Goal: Task Accomplishment & Management: Manage account settings

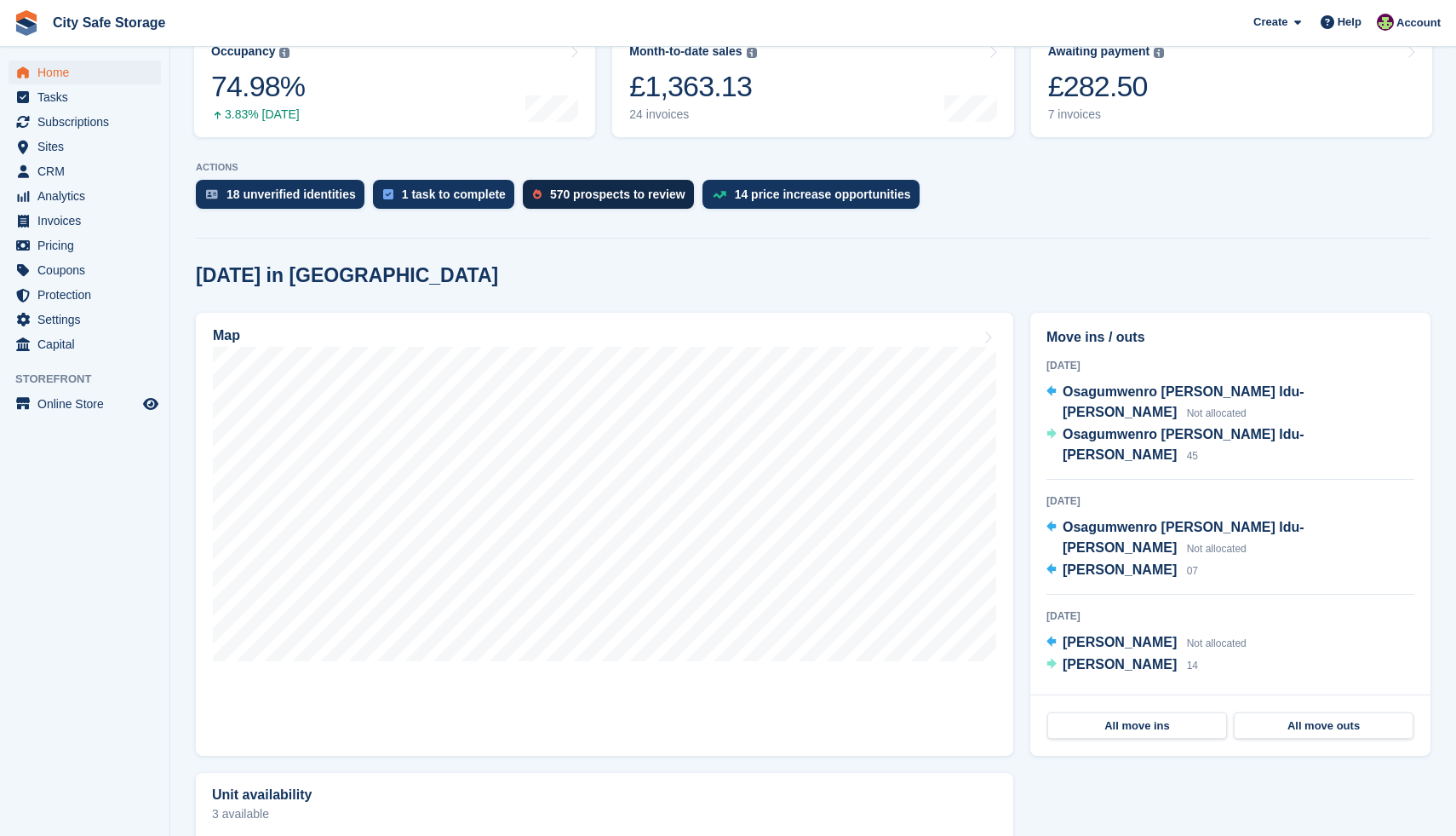
scroll to position [244, 0]
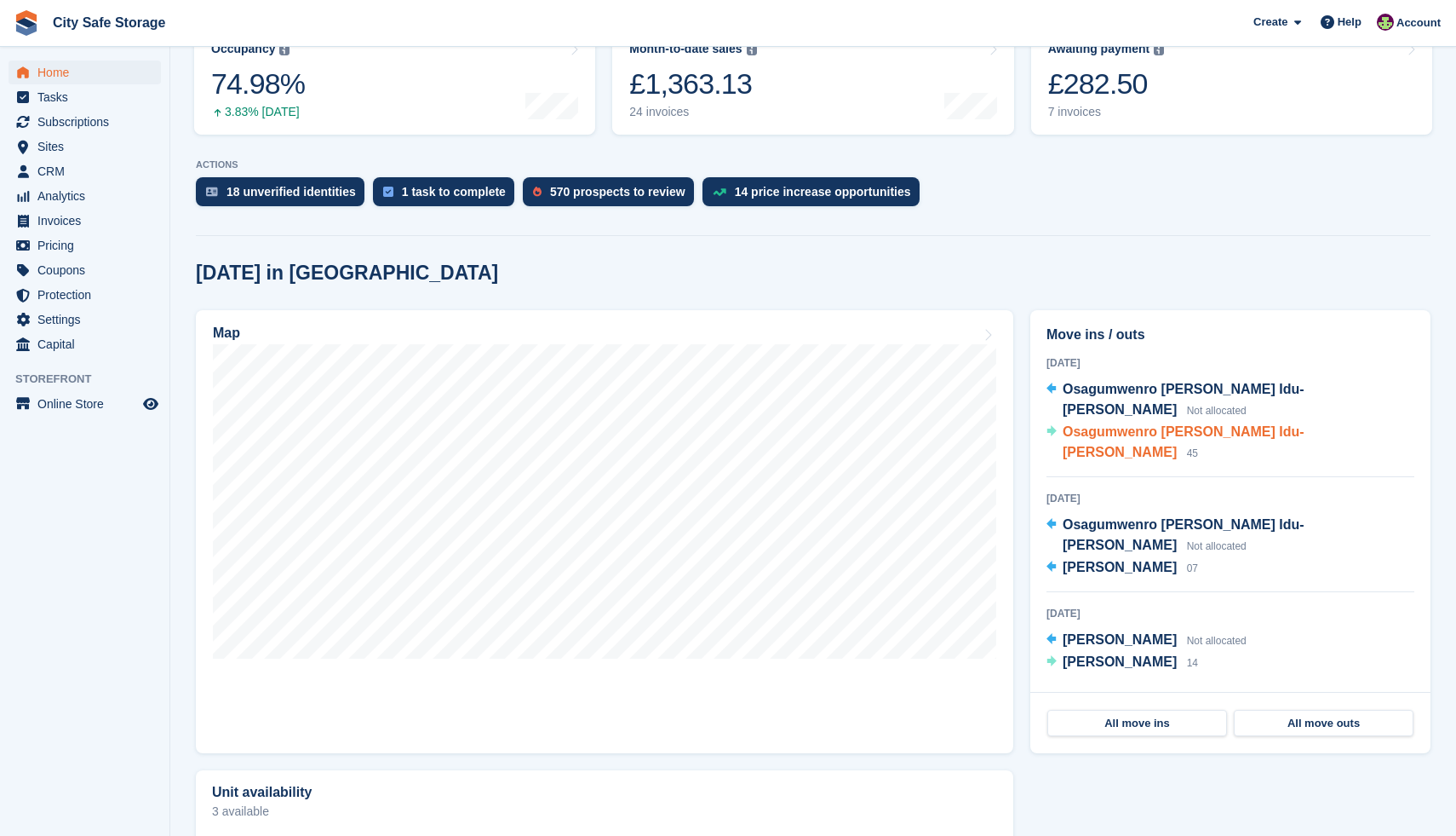
click at [1145, 424] on span "Osagumwenro [PERSON_NAME] Idu-[PERSON_NAME]" at bounding box center [1183, 442] width 241 height 35
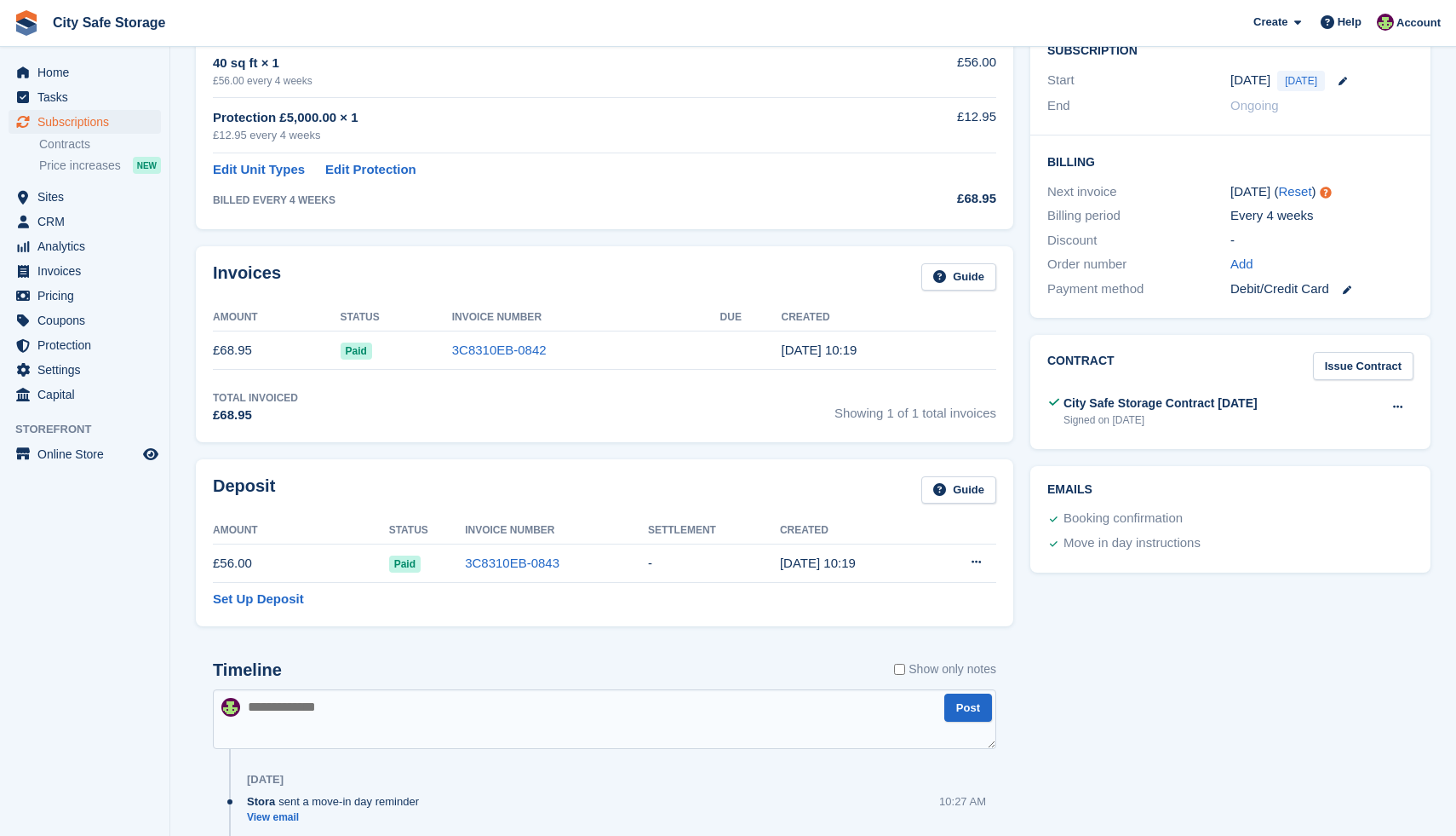
scroll to position [363, 0]
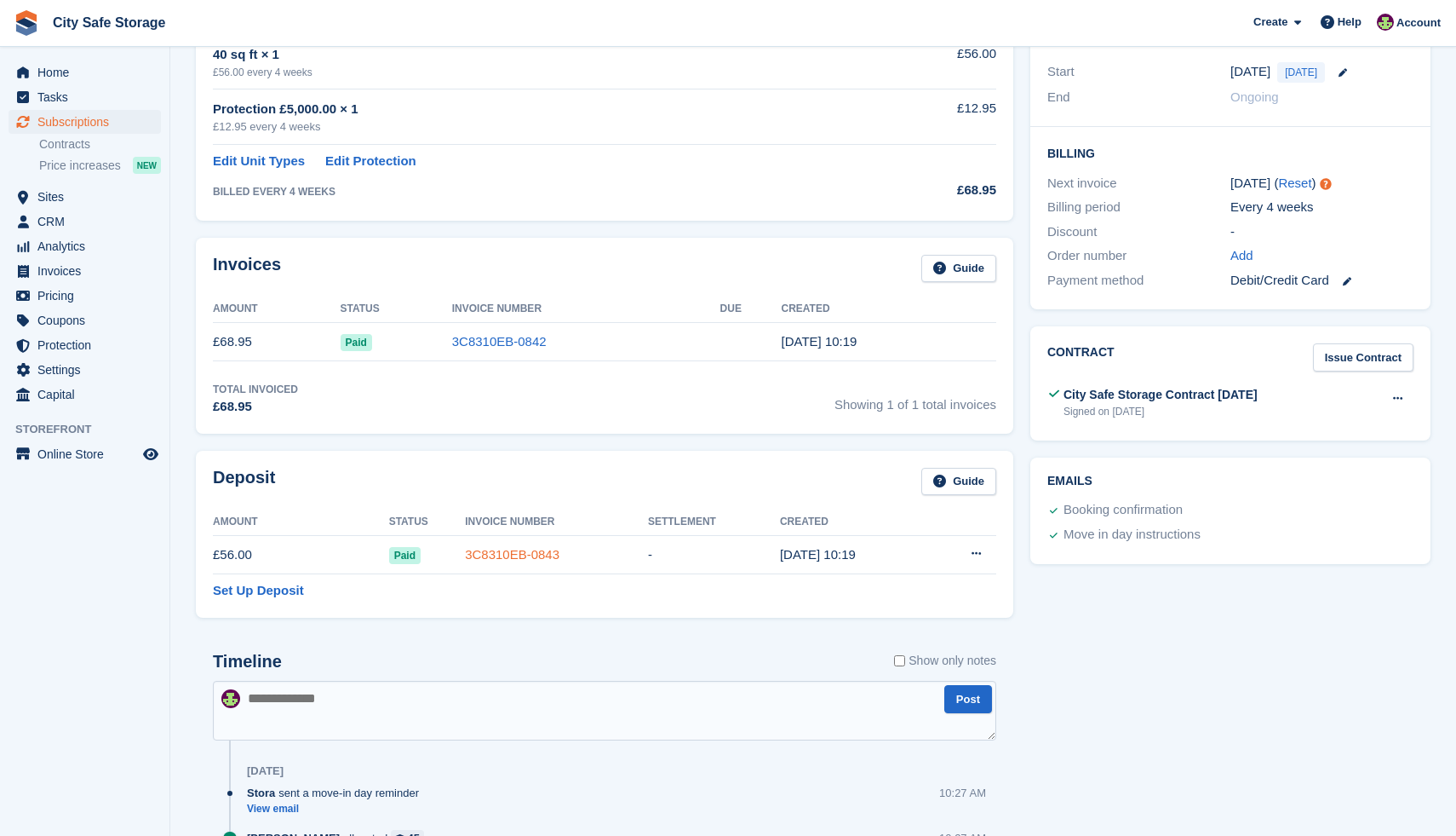
click at [477, 553] on link "3C8310EB-0843" at bounding box center [512, 553] width 94 height 14
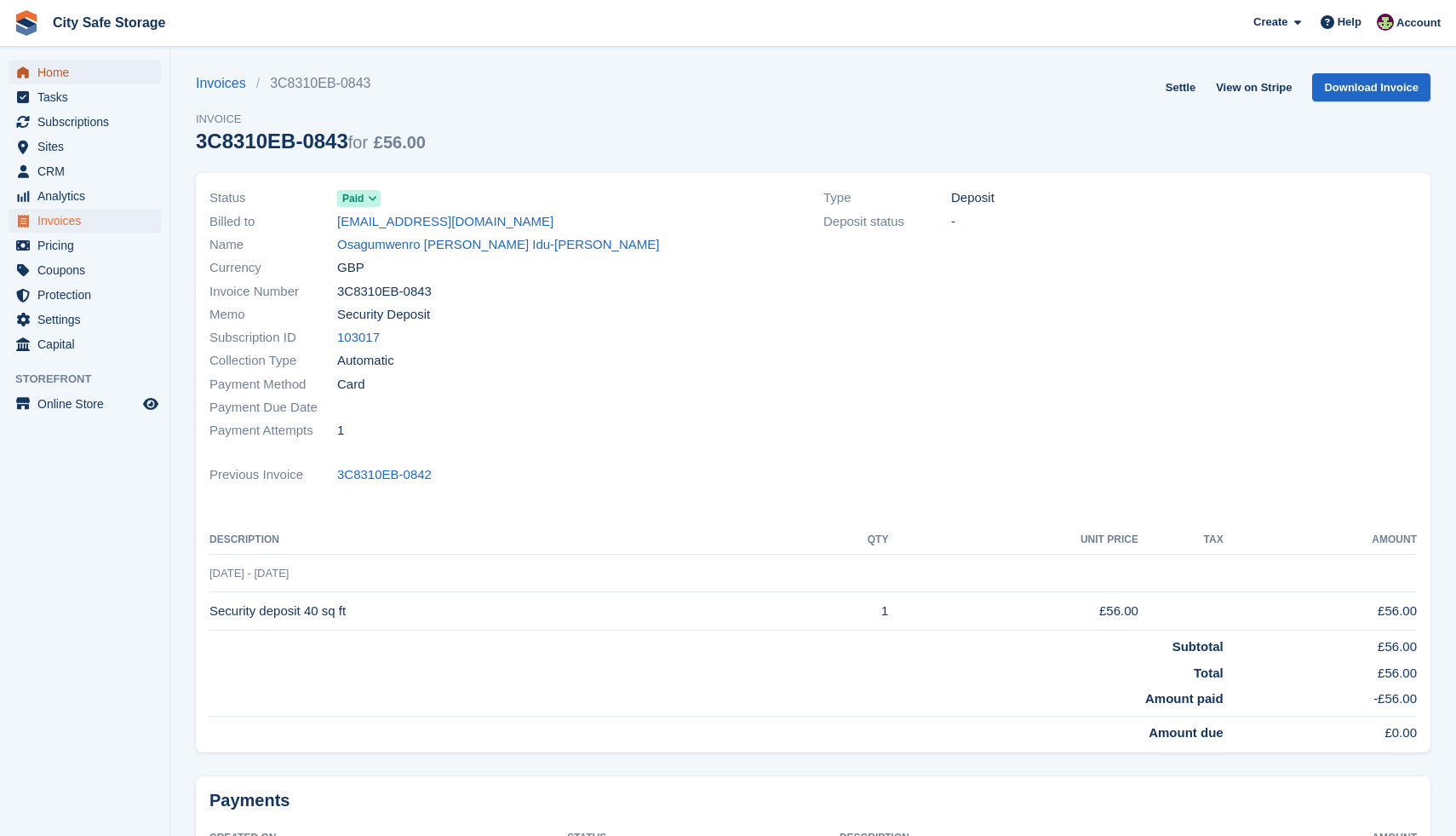
click at [75, 72] on span "Home" at bounding box center [88, 72] width 102 height 24
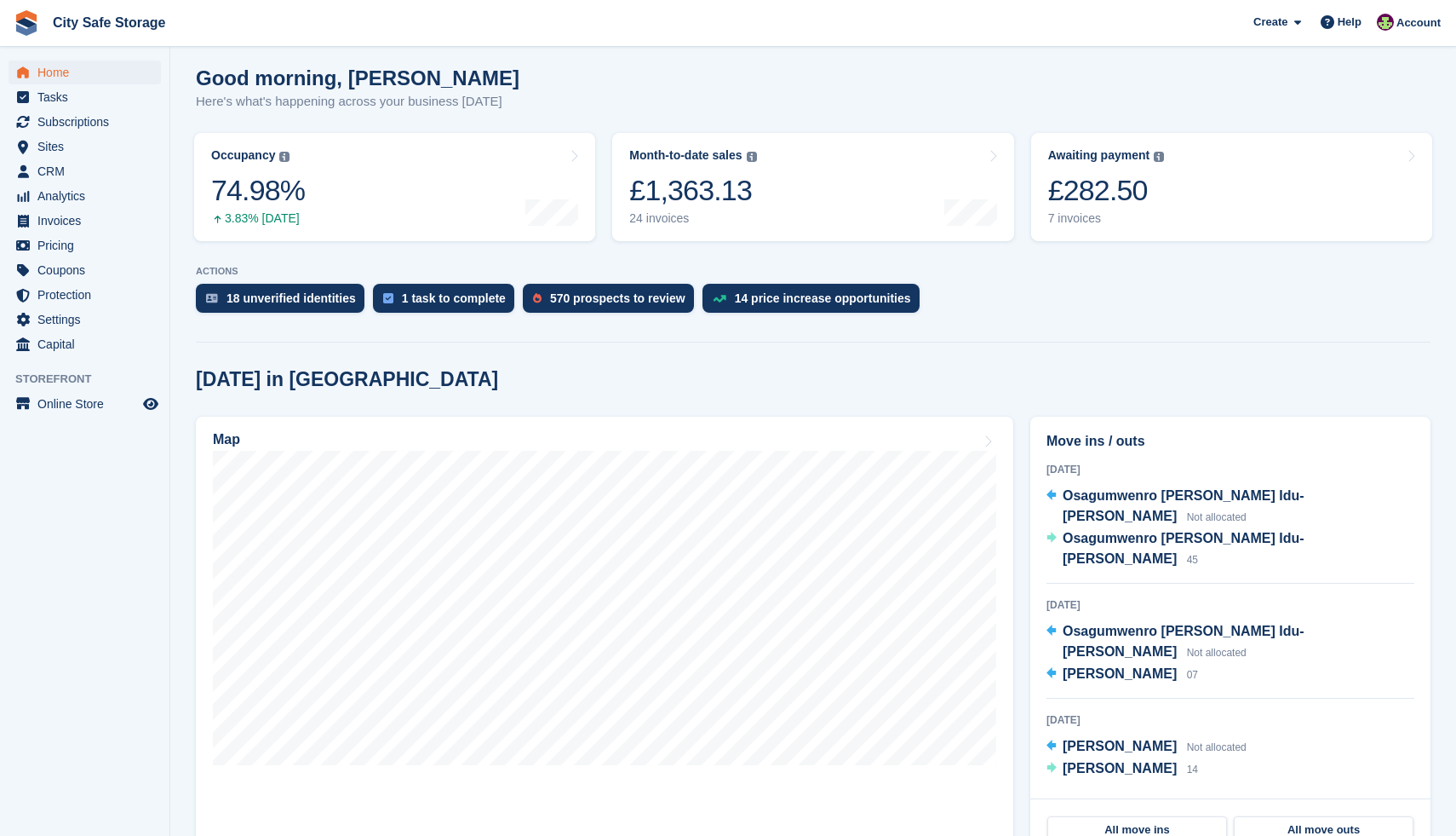
scroll to position [115, 0]
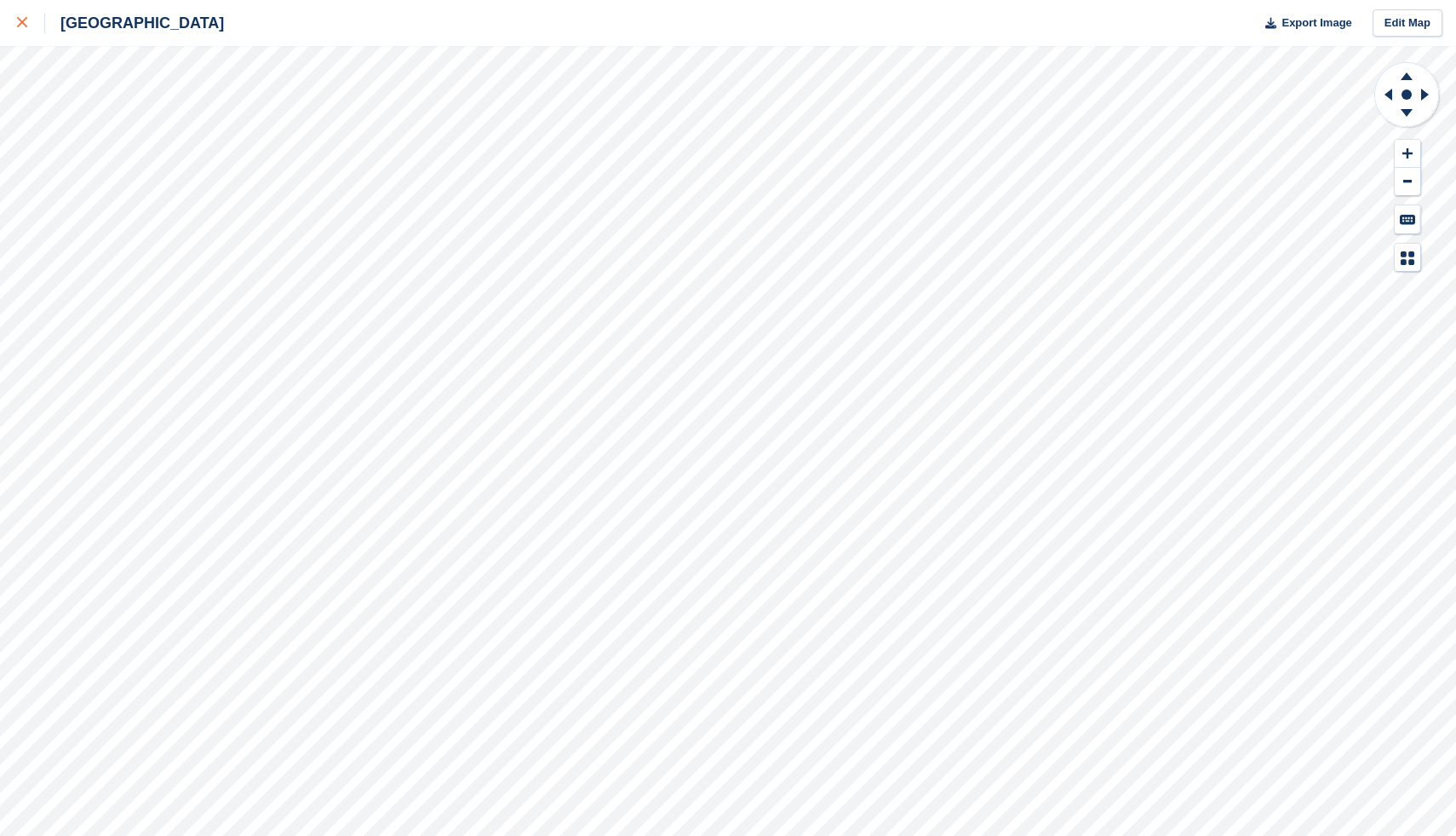
click at [29, 24] on div at bounding box center [31, 22] width 28 height 20
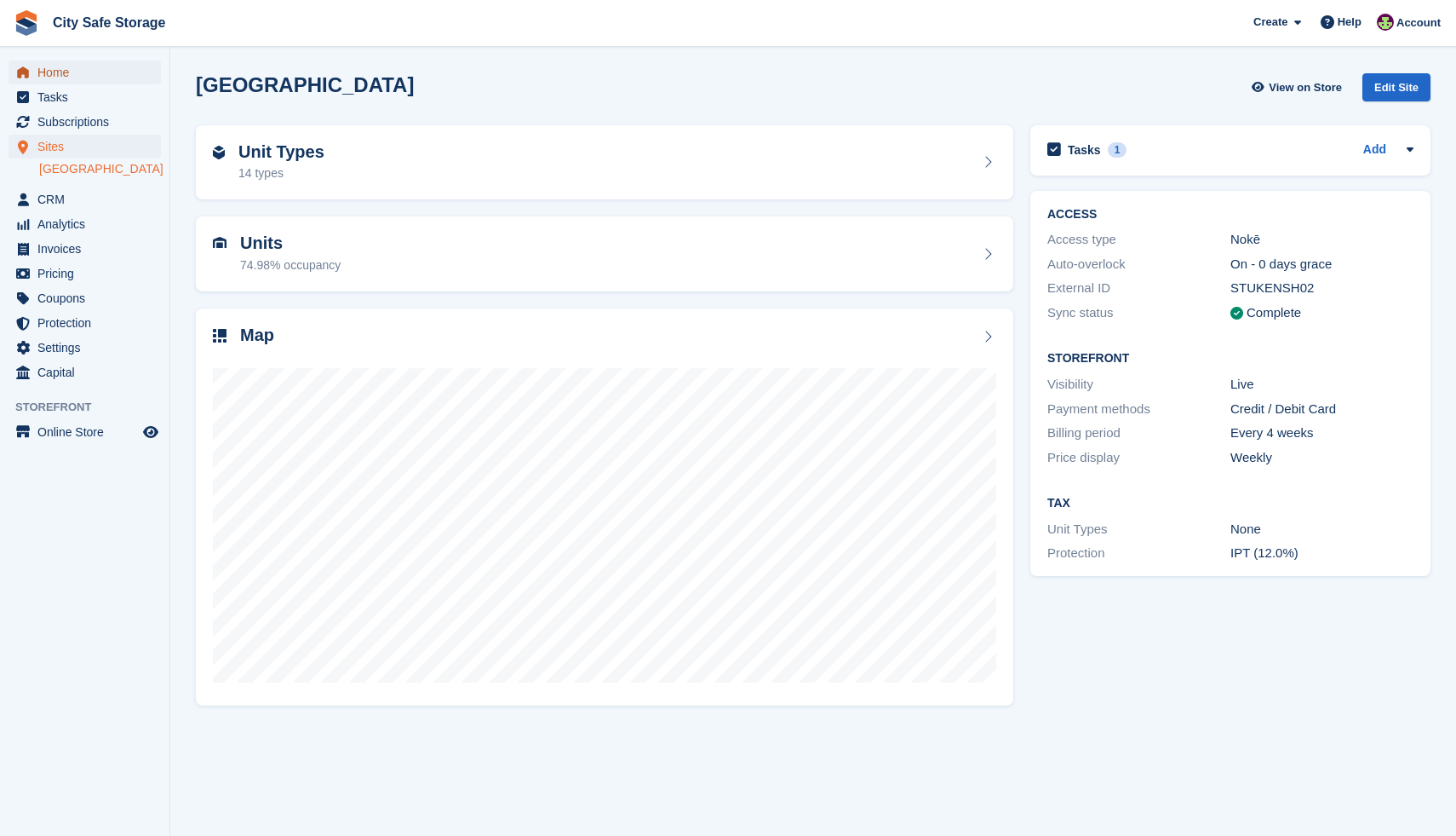
click at [85, 61] on span "Home" at bounding box center [88, 72] width 102 height 24
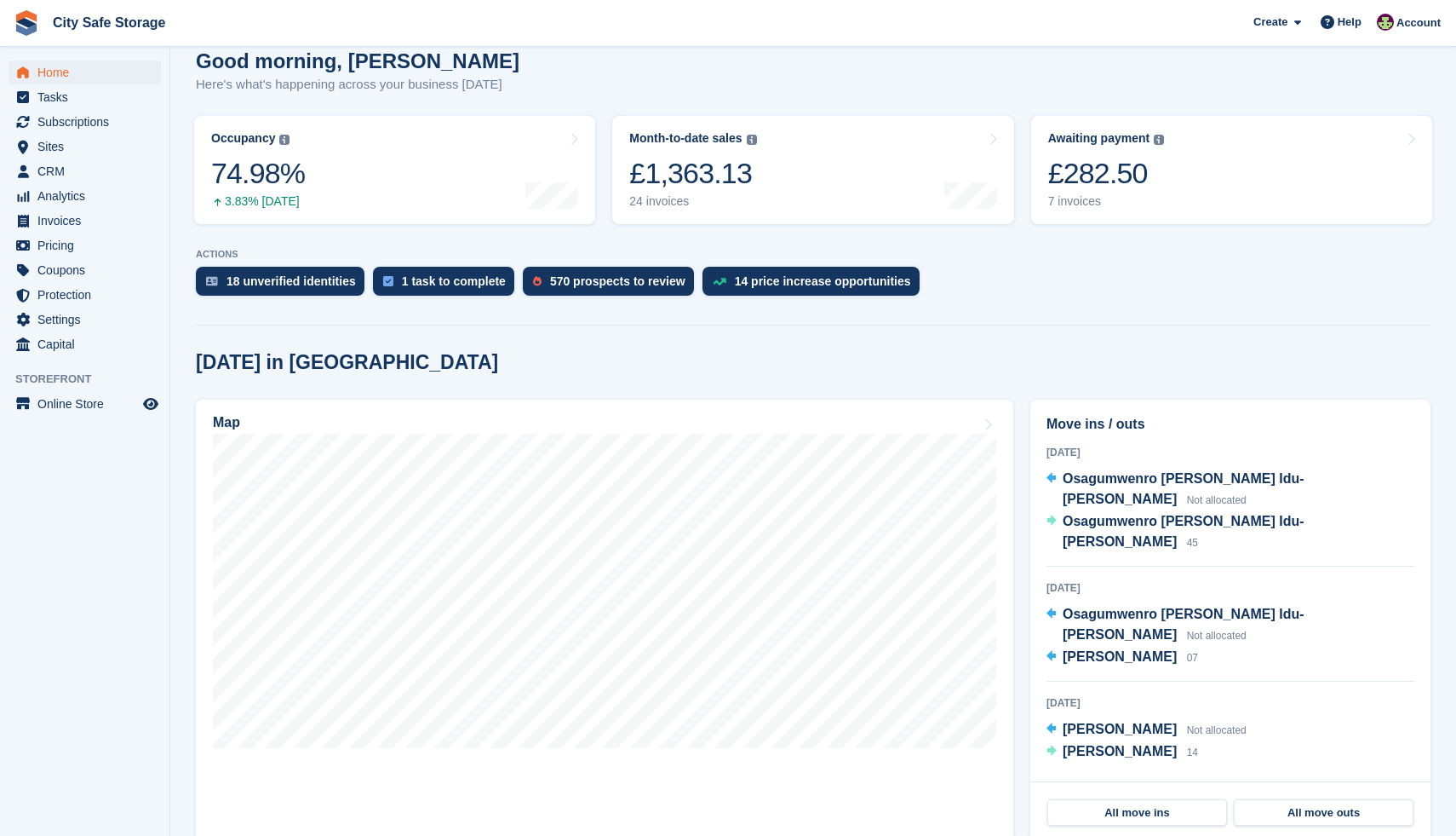
scroll to position [160, 0]
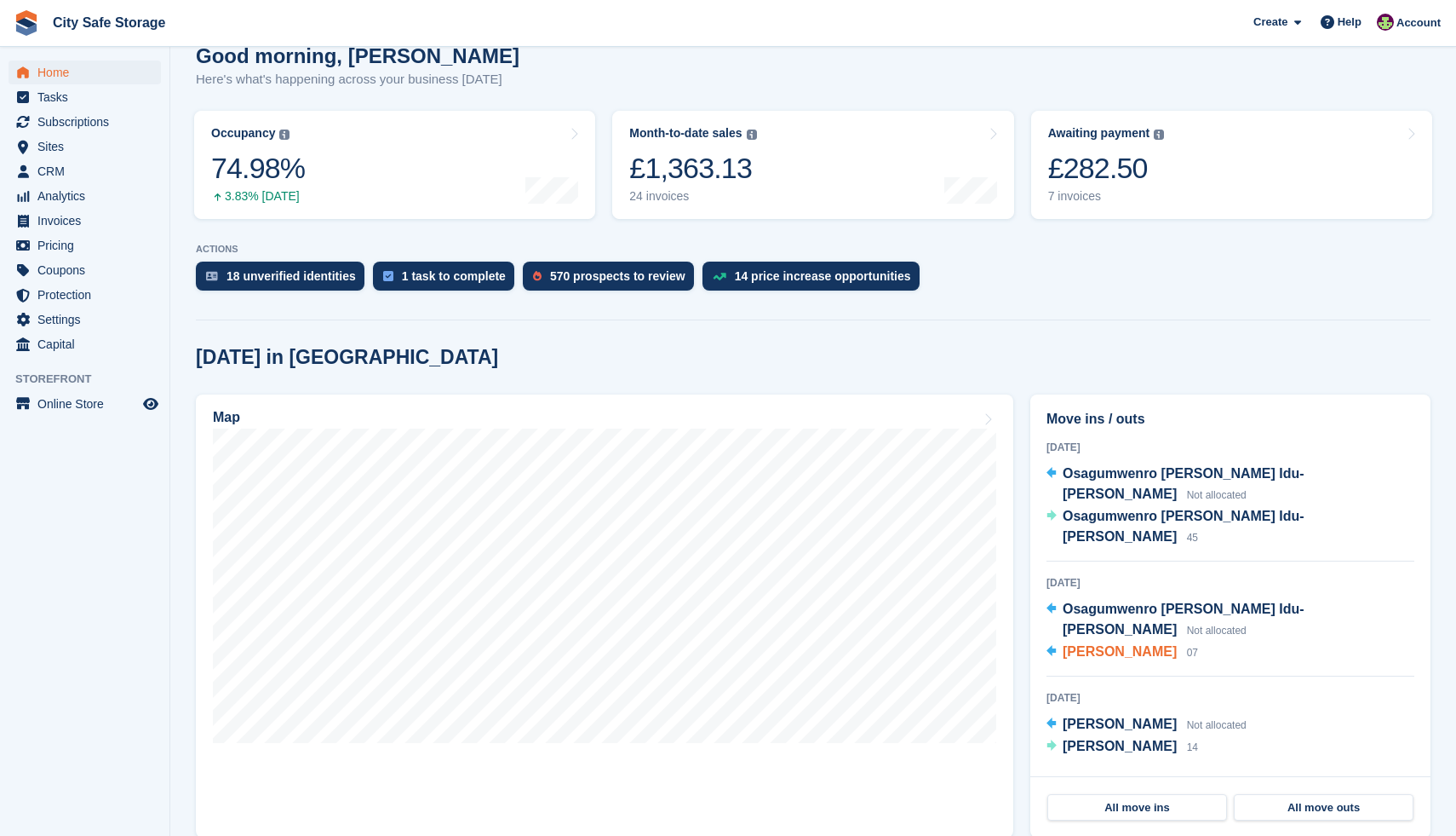
click at [1125, 644] on span "[PERSON_NAME]" at bounding box center [1119, 650] width 114 height 14
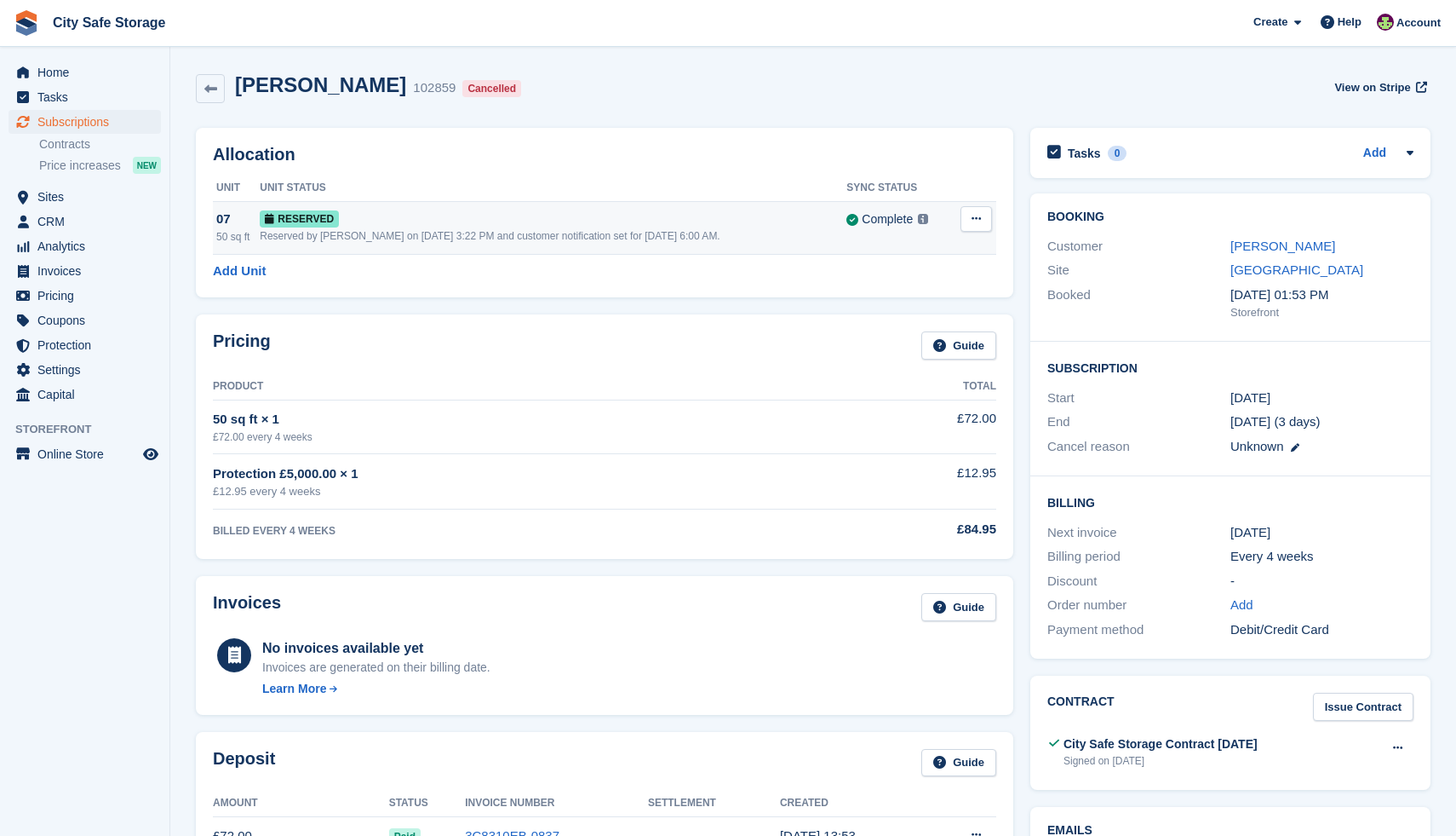
click at [973, 219] on icon at bounding box center [976, 218] width 10 height 12
click at [865, 292] on p "Deallocate" at bounding box center [911, 289] width 148 height 22
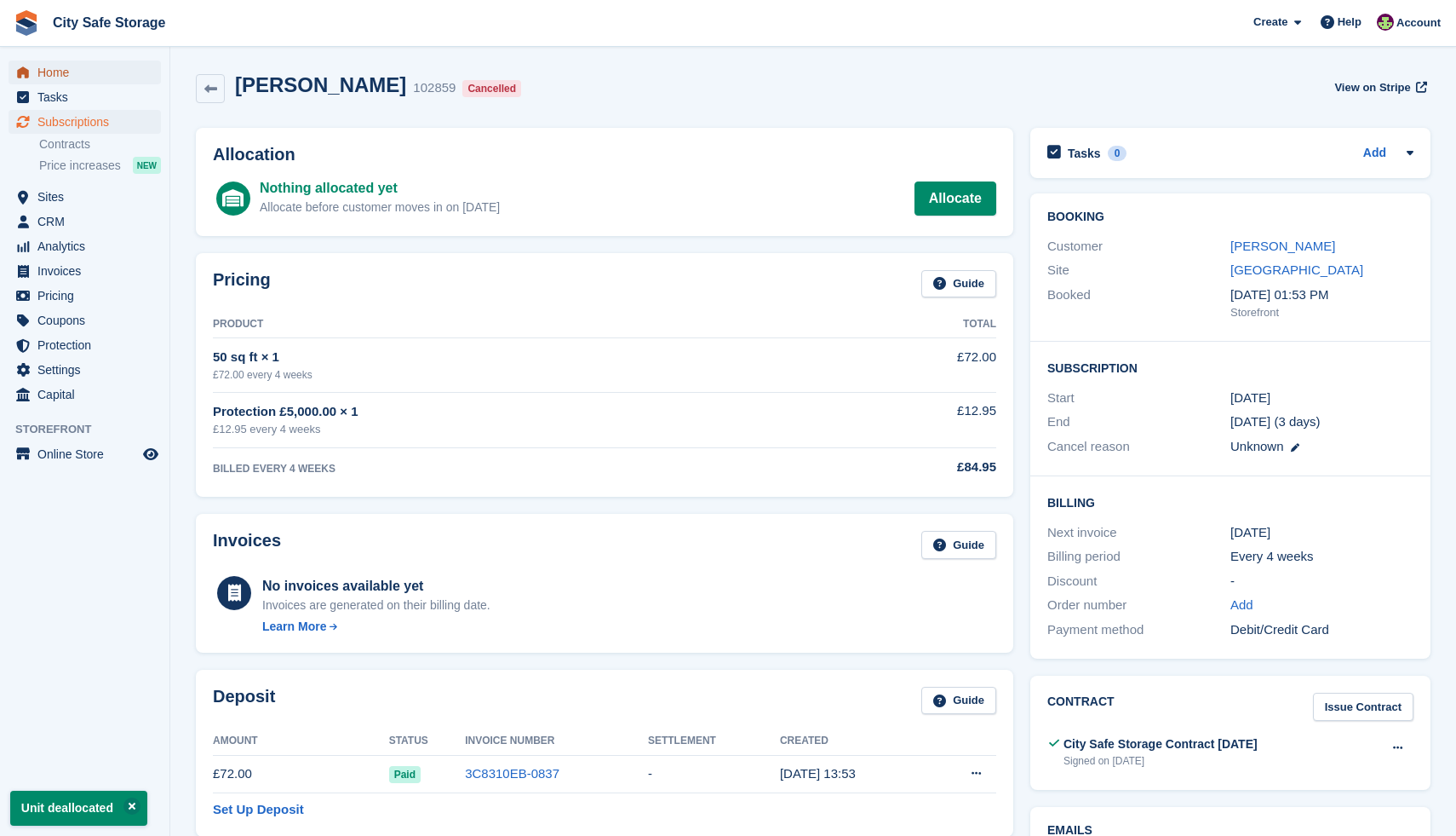
click at [69, 72] on span "Home" at bounding box center [88, 72] width 102 height 24
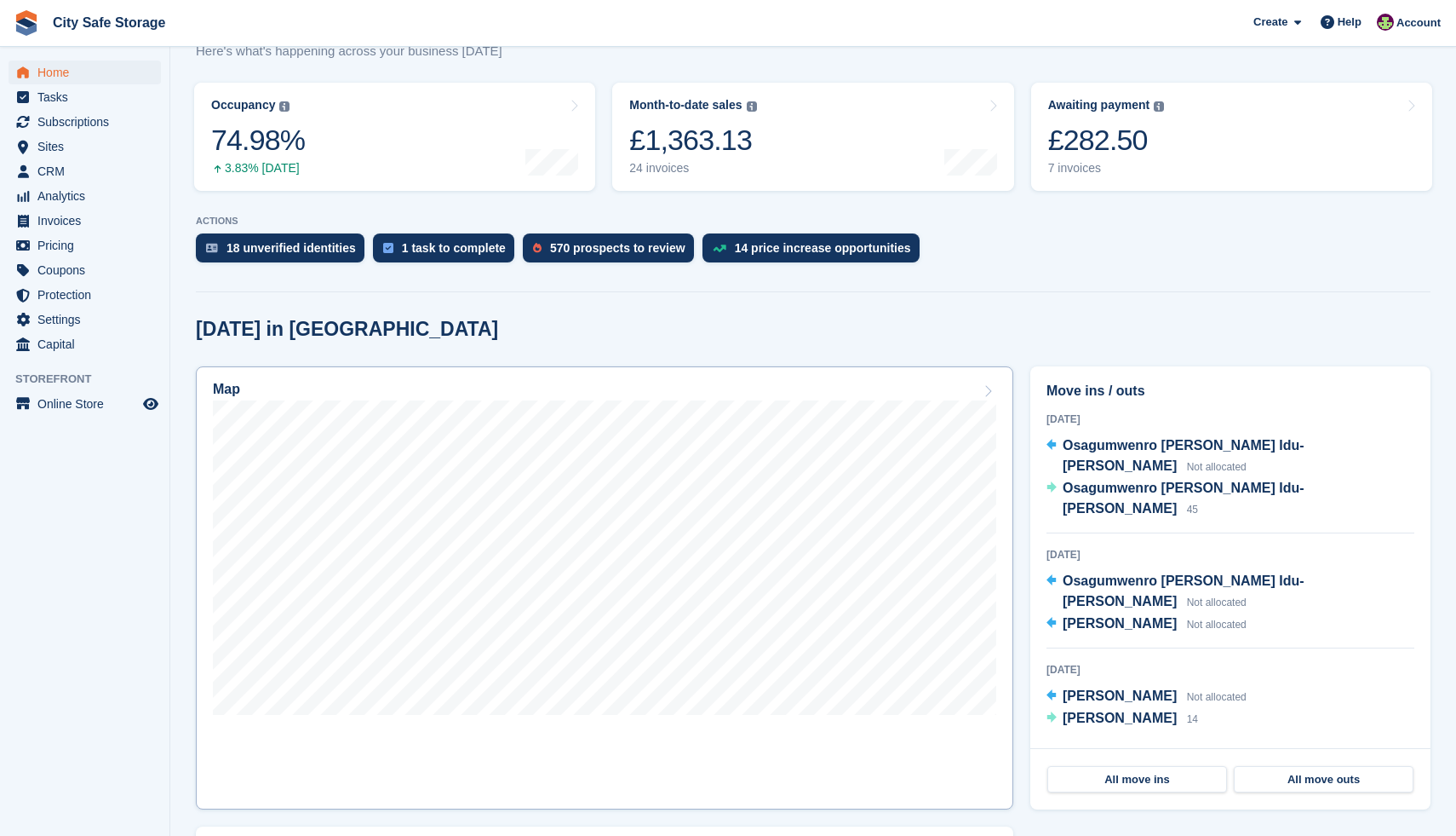
scroll to position [194, 0]
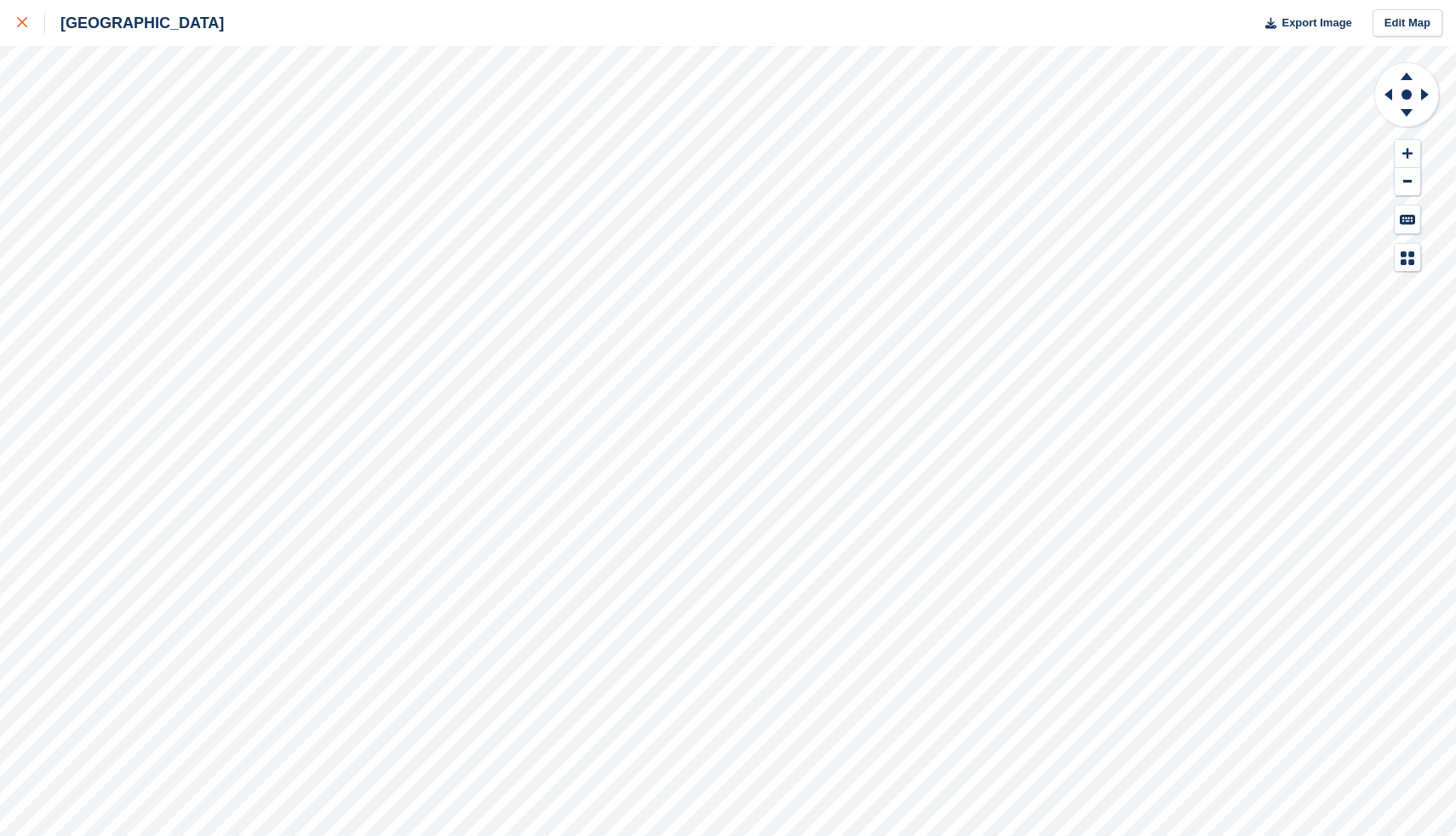
click at [22, 24] on icon at bounding box center [22, 22] width 11 height 11
